Goal: Information Seeking & Learning: Learn about a topic

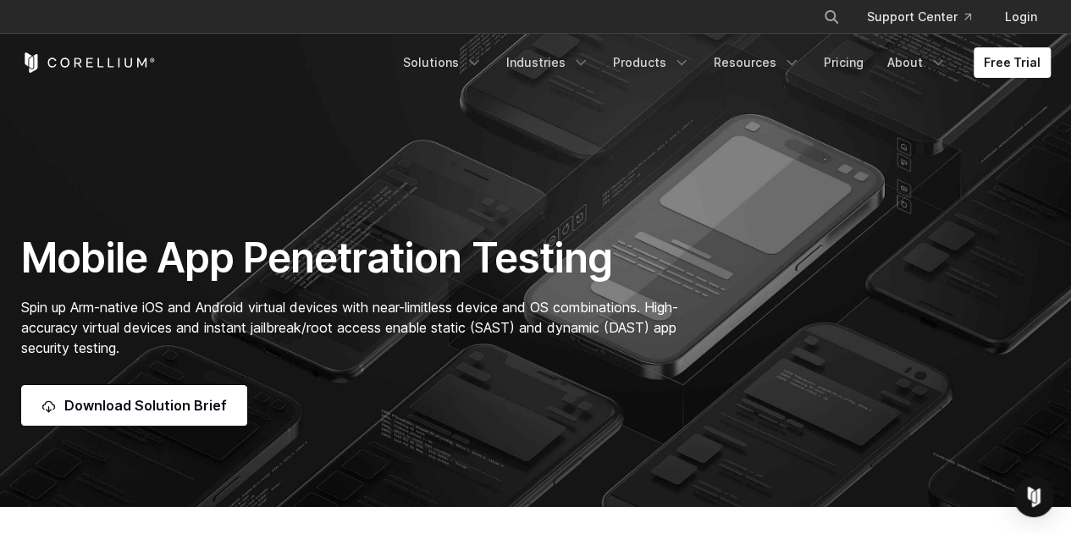
click at [452, 65] on link "Solutions" at bounding box center [443, 62] width 100 height 30
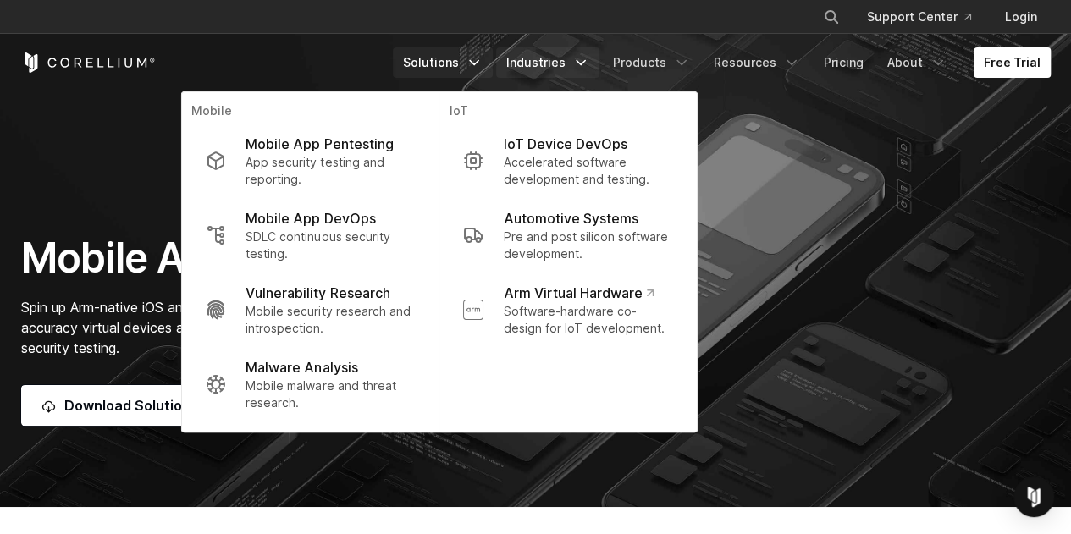
click at [547, 58] on link "Industries" at bounding box center [547, 62] width 103 height 30
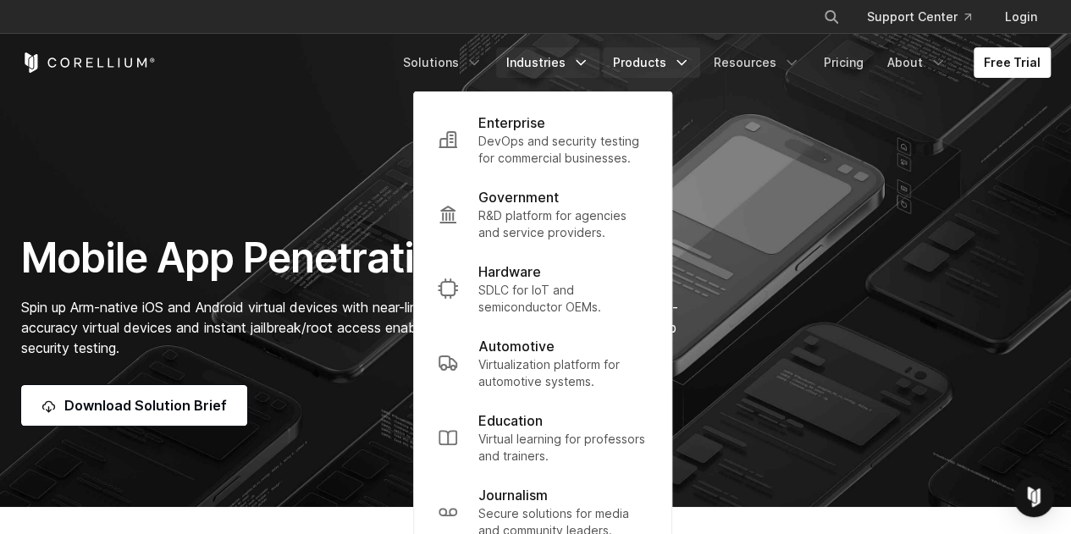
click at [644, 61] on link "Products" at bounding box center [651, 62] width 97 height 30
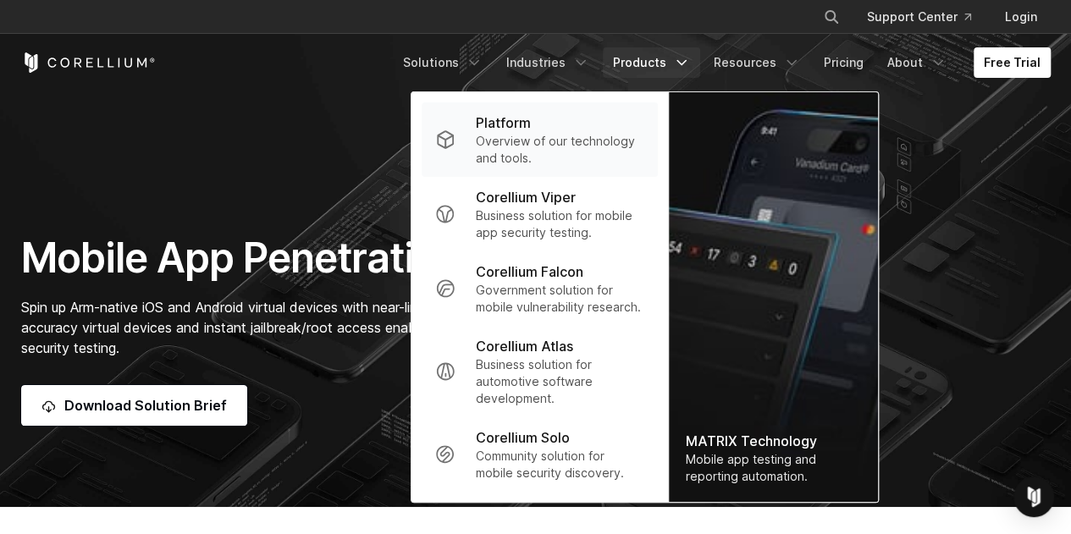
click at [587, 150] on p "Overview of our technology and tools." at bounding box center [560, 150] width 168 height 34
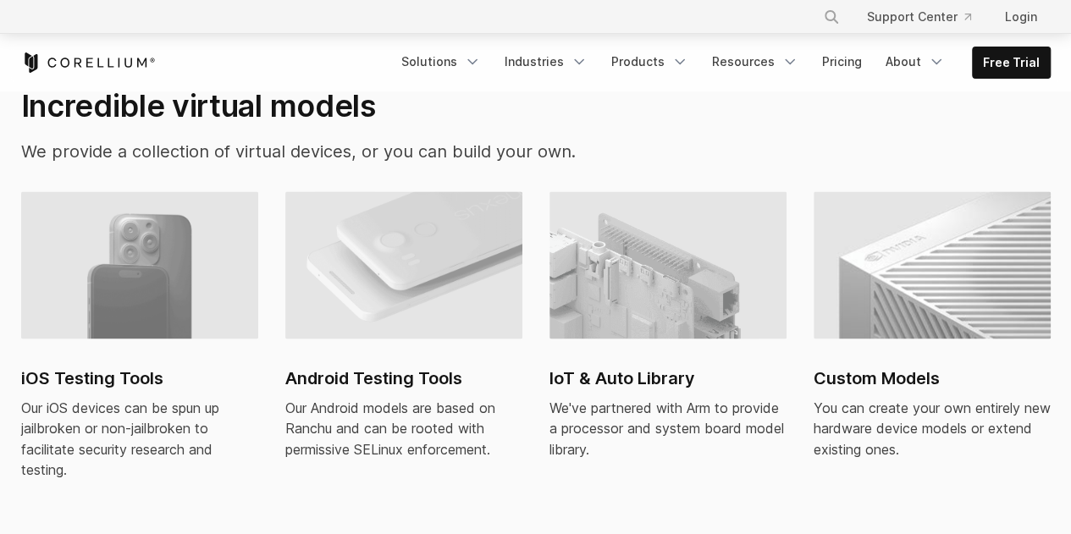
scroll to position [1148, 0]
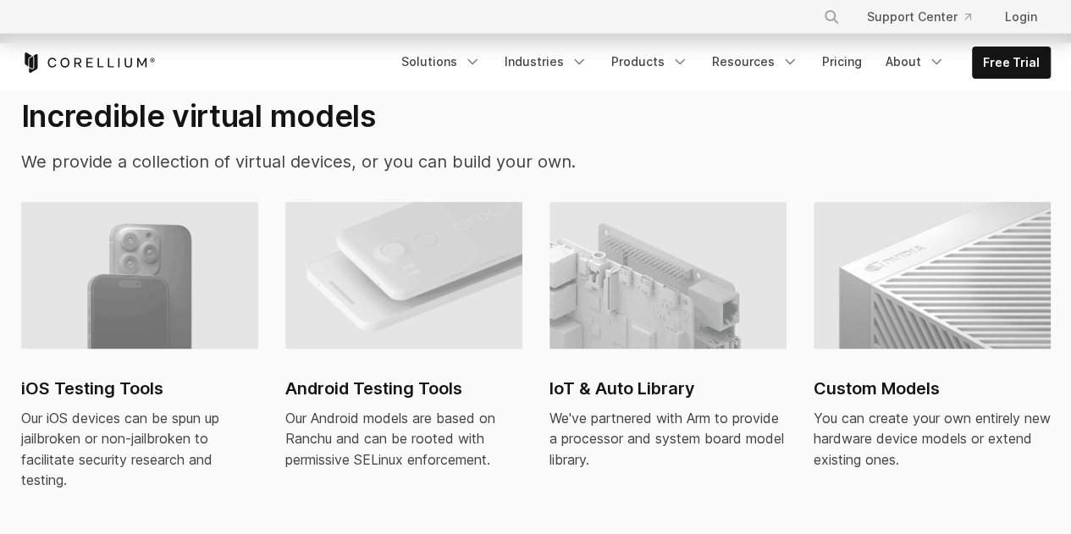
click at [379, 283] on img at bounding box center [403, 274] width 237 height 147
click at [668, 60] on link "Products" at bounding box center [649, 62] width 97 height 30
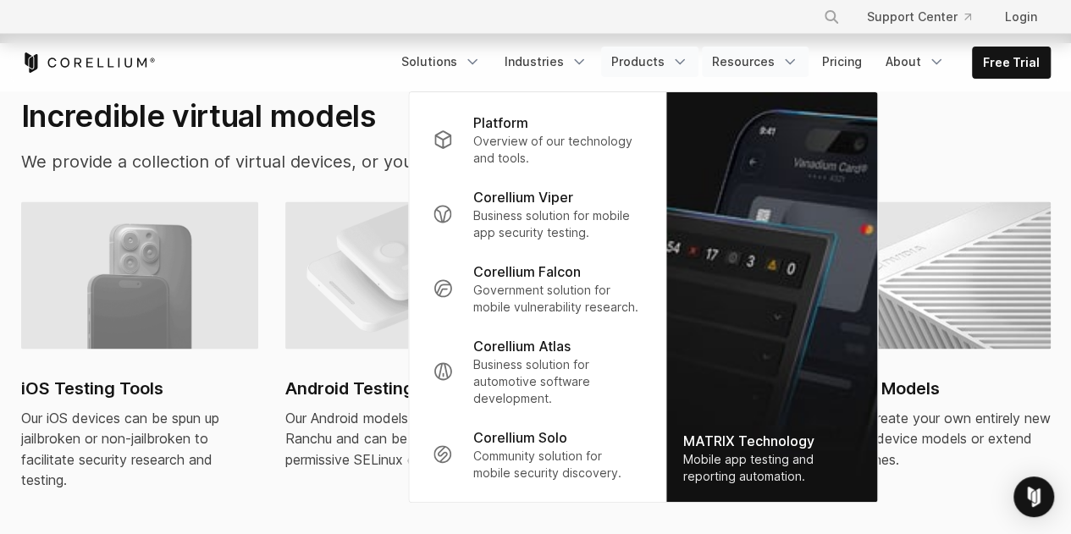
click at [746, 64] on link "Resources" at bounding box center [755, 62] width 107 height 30
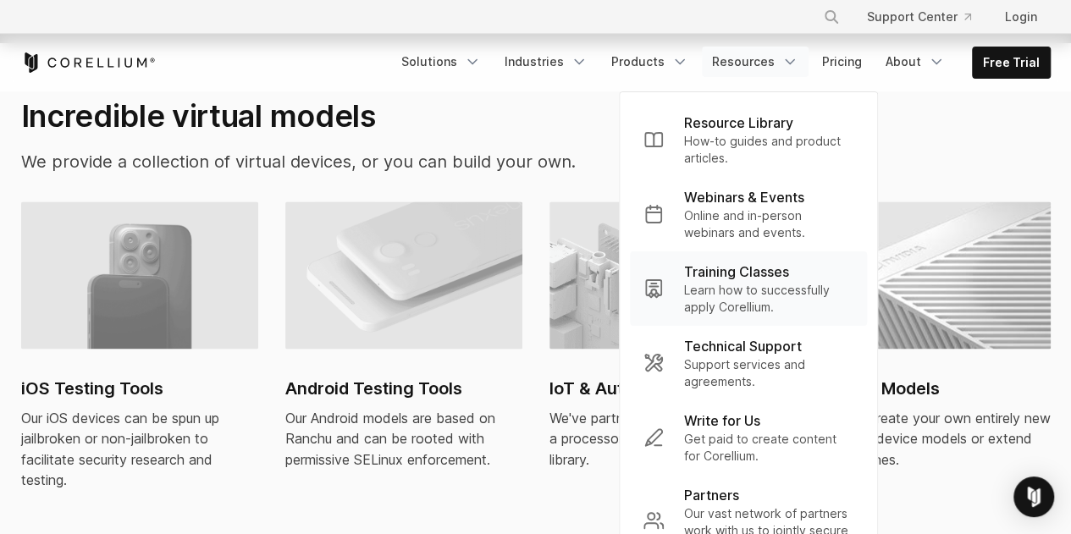
click at [729, 293] on p "Learn how to successfully apply Corellium." at bounding box center [768, 299] width 169 height 34
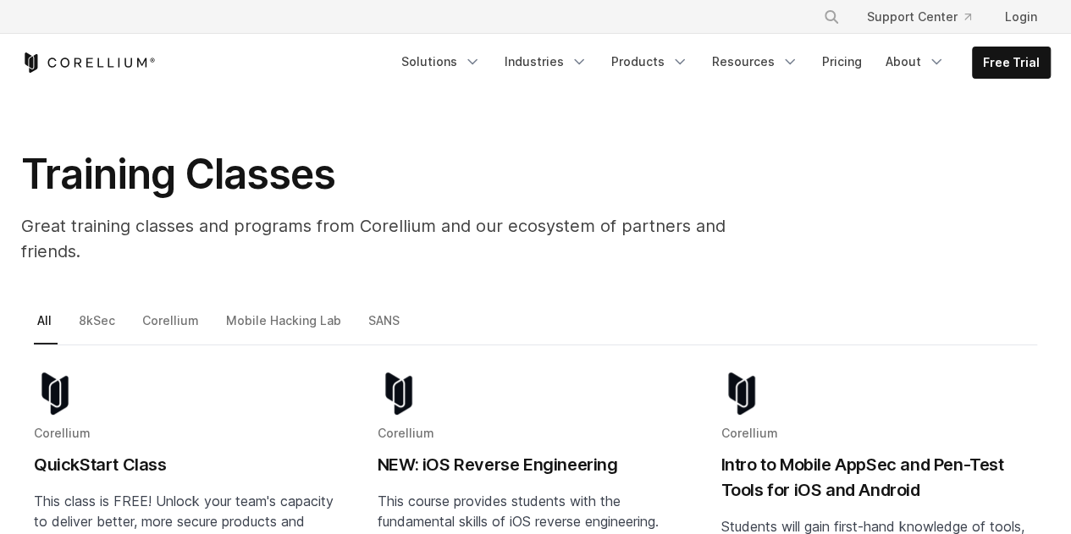
click at [92, 281] on section "Training Classes Great training classes and programs from Corellium and our eco…" at bounding box center [535, 178] width 1071 height 262
click at [92, 310] on link "8kSec" at bounding box center [98, 328] width 46 height 36
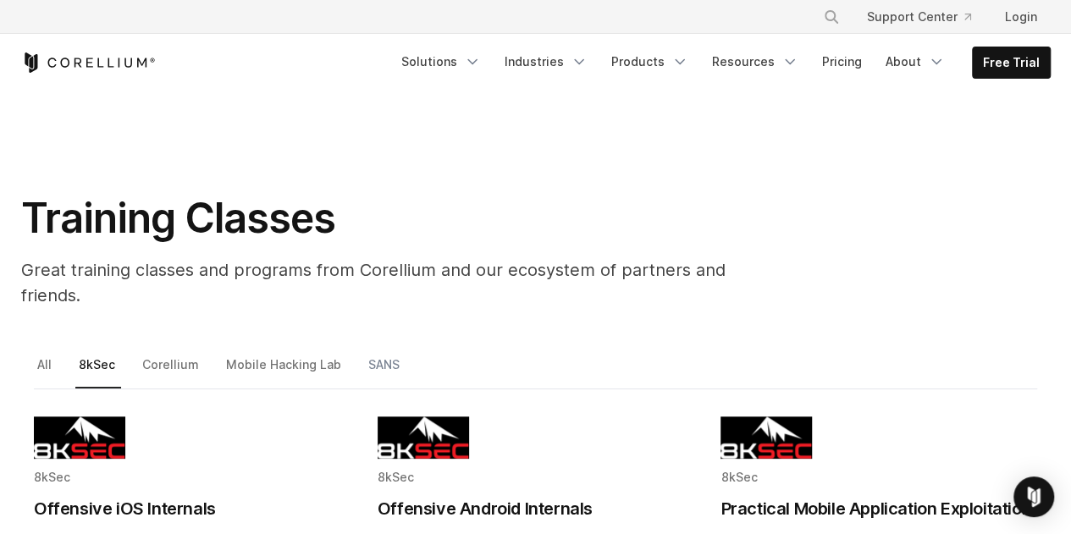
click at [365, 354] on link "SANS" at bounding box center [385, 372] width 41 height 36
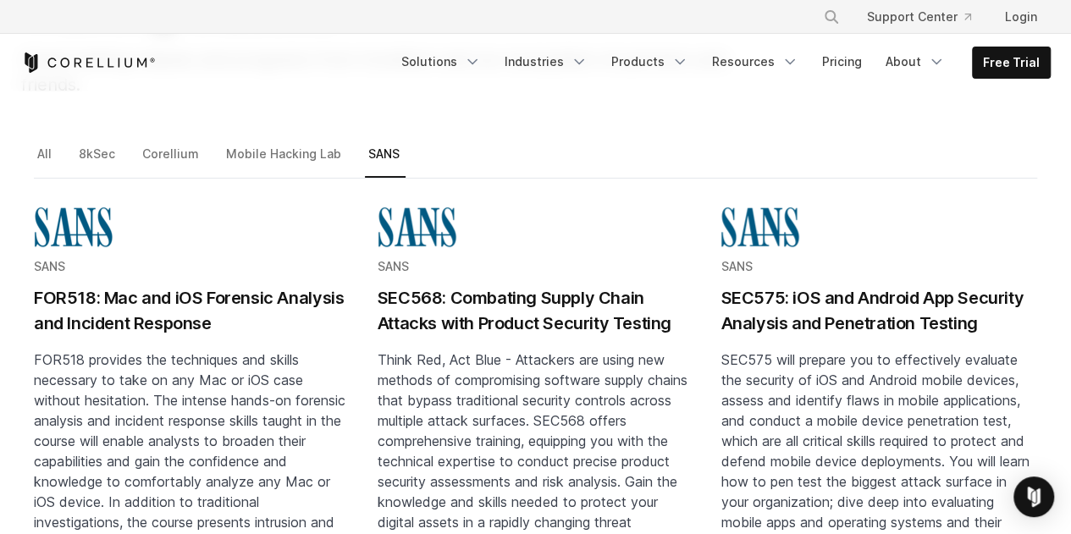
scroll to position [206, 0]
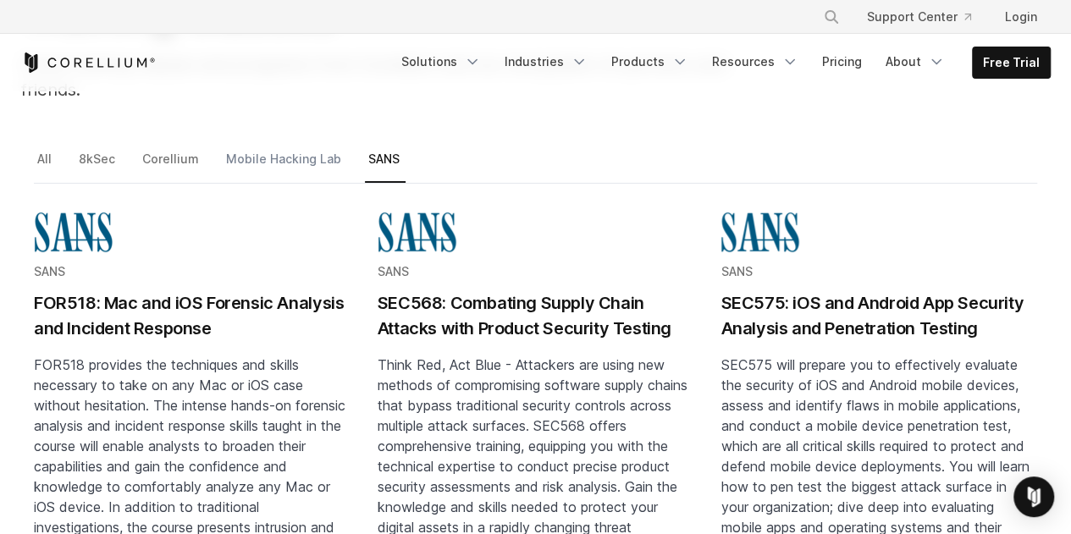
click at [288, 148] on link "Mobile Hacking Lab" at bounding box center [285, 166] width 124 height 36
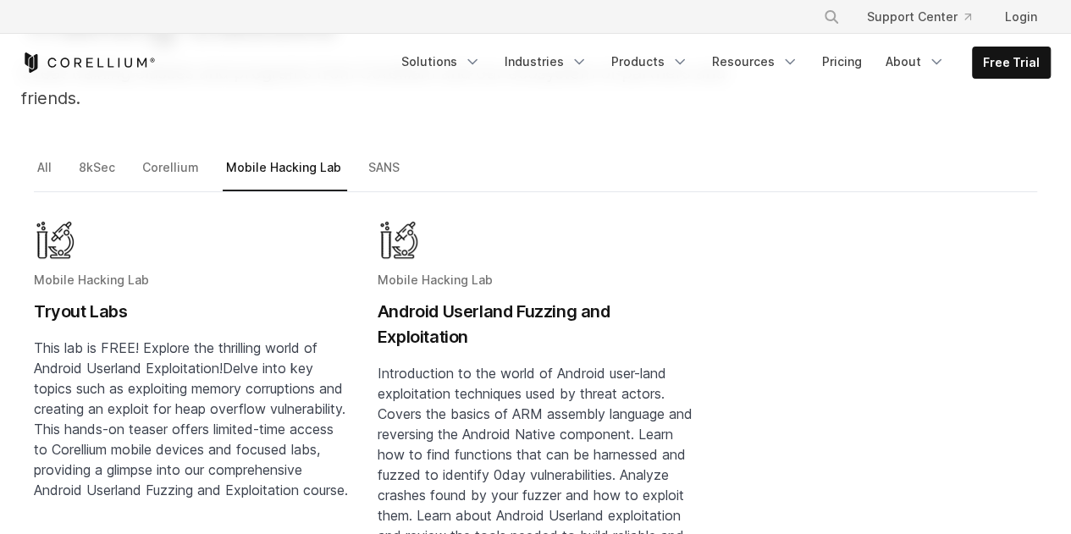
scroll to position [202, 0]
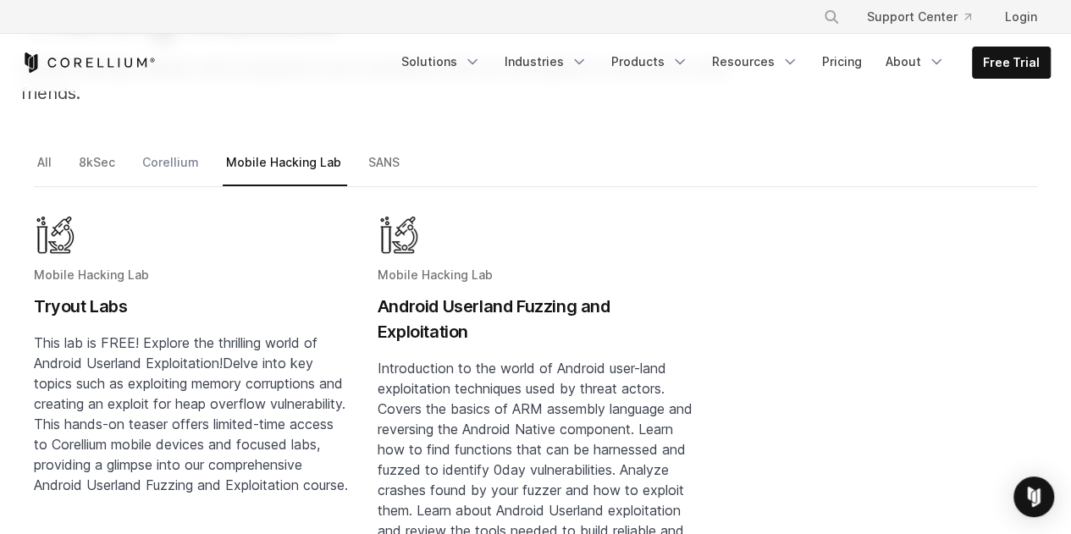
click at [140, 151] on link "Corellium" at bounding box center [172, 169] width 66 height 36
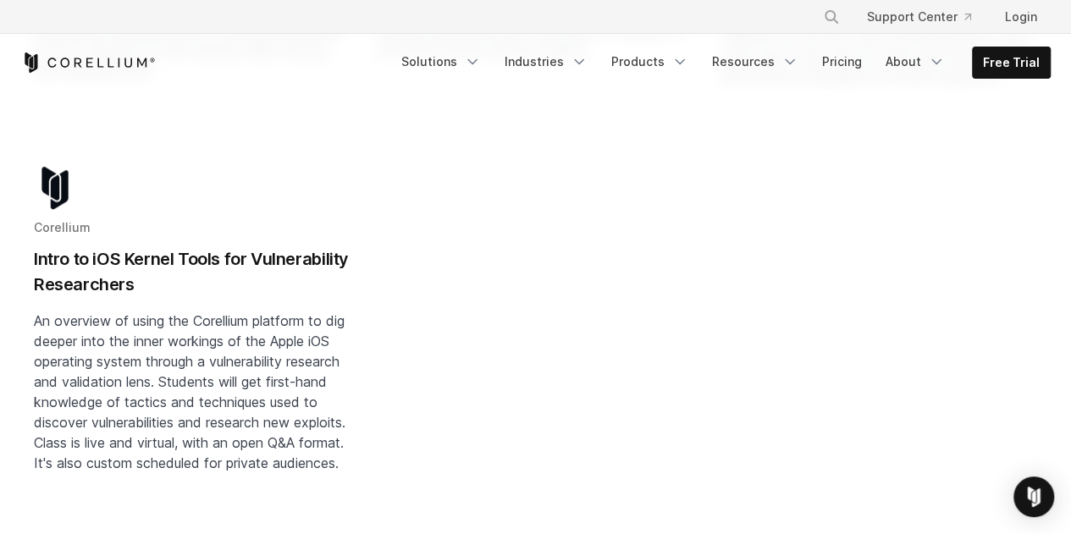
scroll to position [618, 0]
click at [134, 245] on h2 "Intro to iOS Kernel Tools for Vulnerability Researchers" at bounding box center [192, 270] width 317 height 51
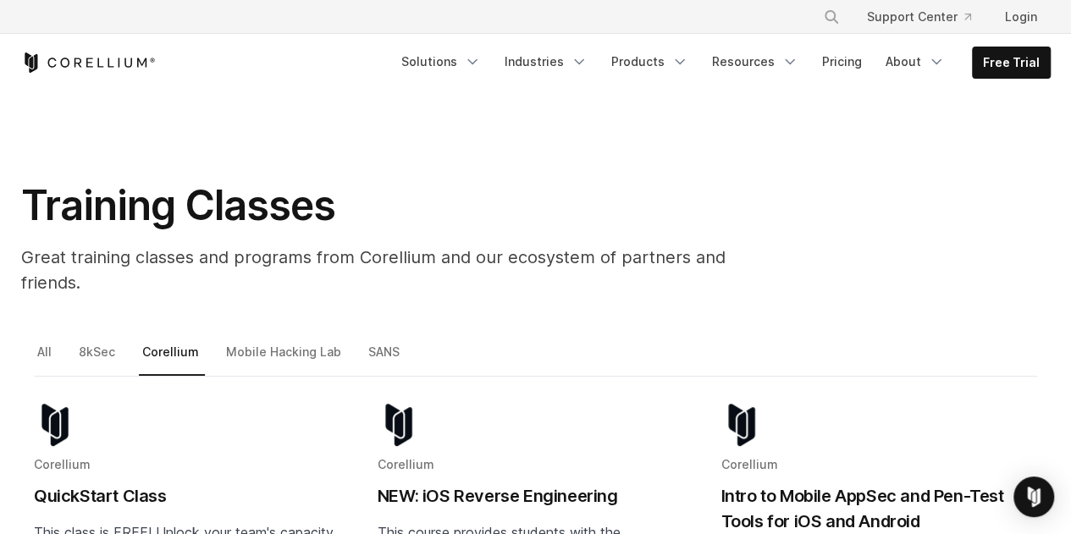
scroll to position [0, 0]
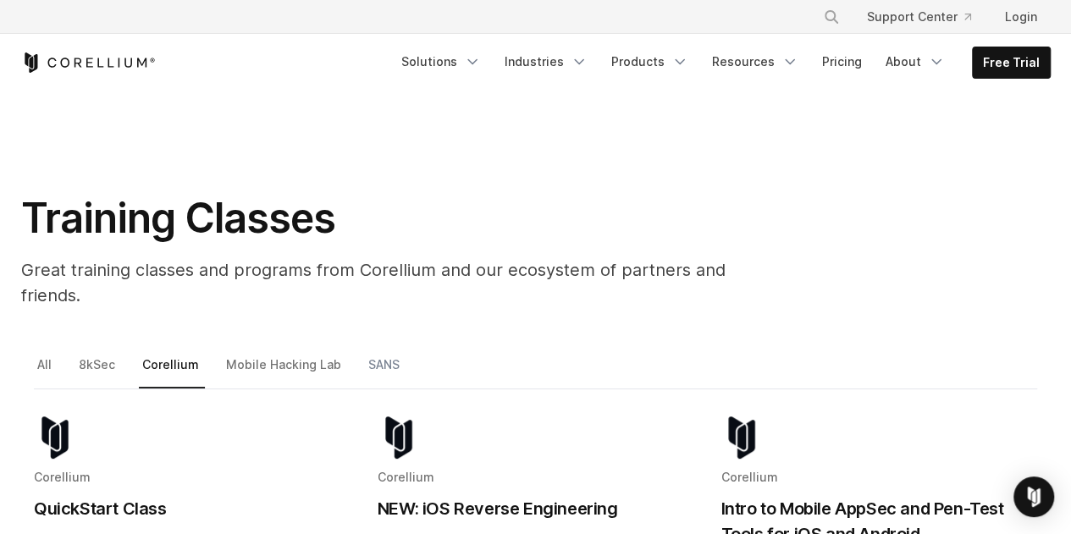
click at [376, 356] on link "SANS" at bounding box center [385, 372] width 41 height 36
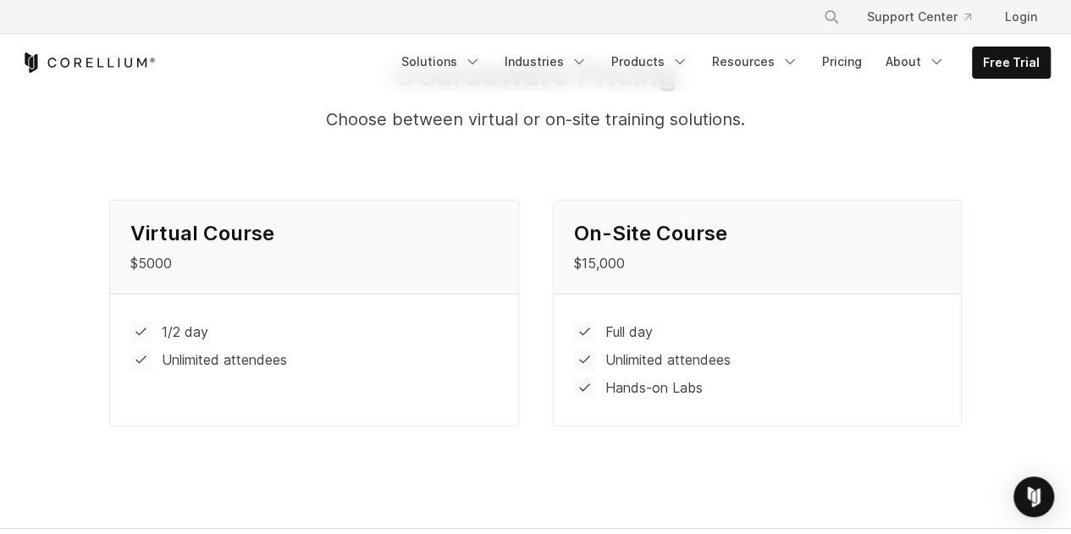
scroll to position [1753, 0]
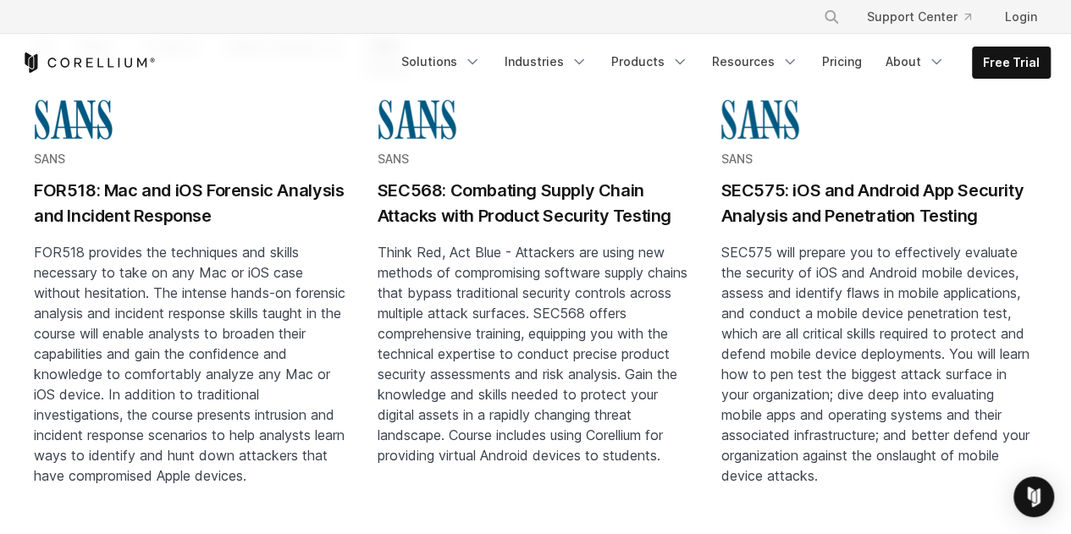
scroll to position [319, 0]
click at [794, 192] on h2 "SEC575: iOS and Android App Security Analysis and Penetration Testing" at bounding box center [878, 202] width 317 height 51
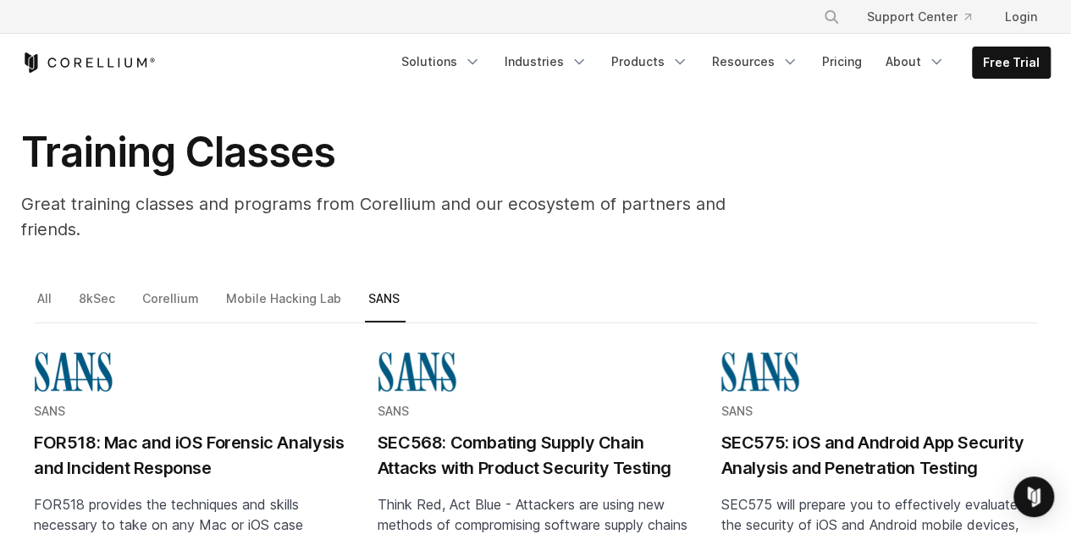
scroll to position [0, 0]
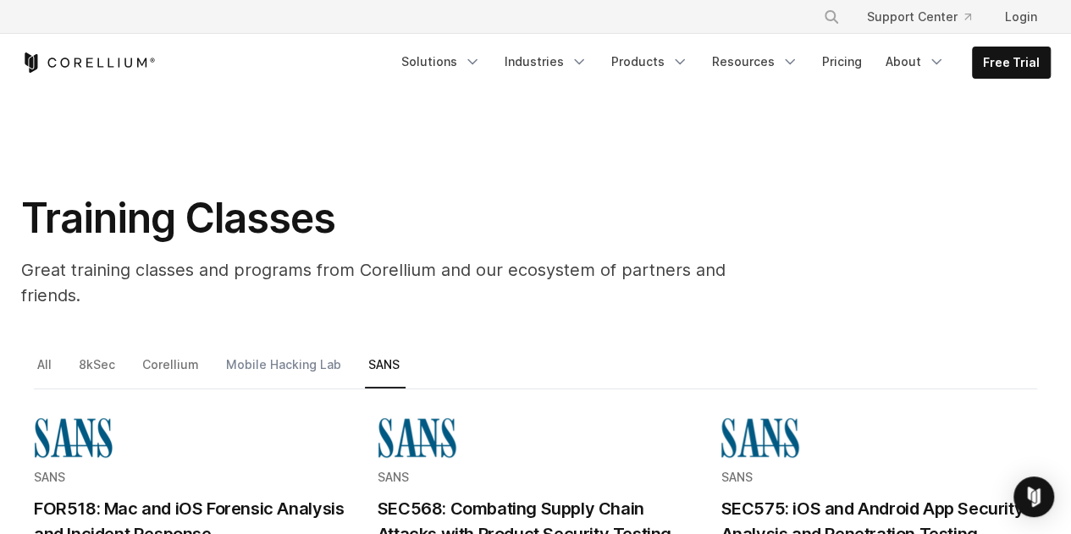
click at [223, 354] on link "Mobile Hacking Lab" at bounding box center [285, 372] width 124 height 36
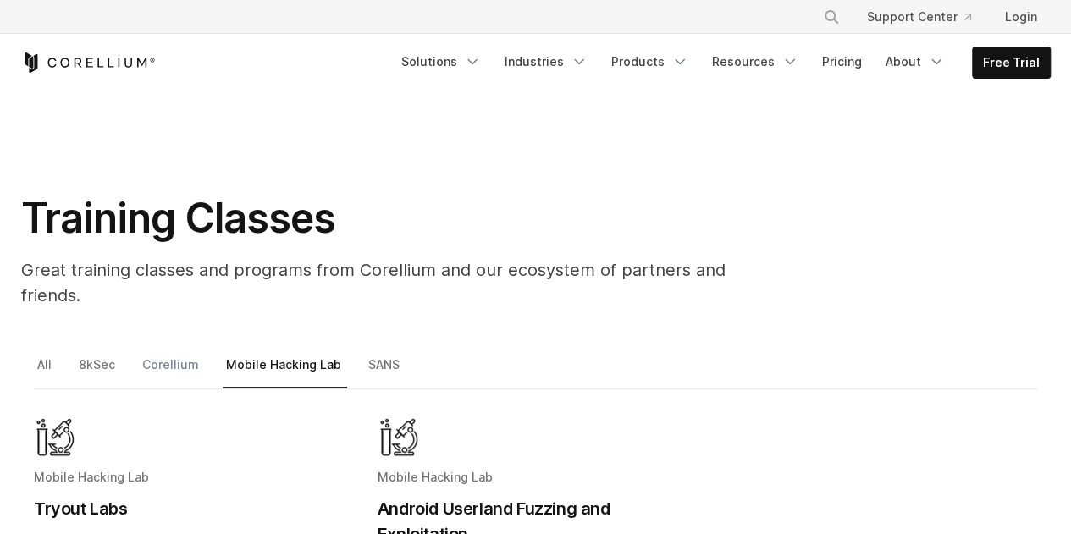
click at [140, 354] on link "Corellium" at bounding box center [172, 372] width 66 height 36
